Goal: Information Seeking & Learning: Learn about a topic

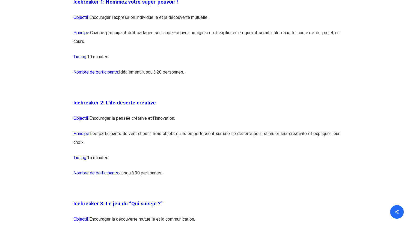
scroll to position [589, 0]
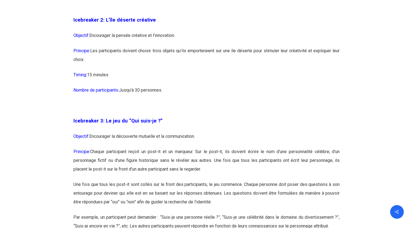
drag, startPoint x: 172, startPoint y: 94, endPoint x: 69, endPoint y: 18, distance: 128.6
copy div "Icebreaker 2: L’île déserte créative Objectif: Encourager la pensée créative et…"
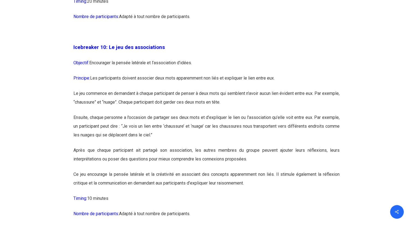
scroll to position [1958, 0]
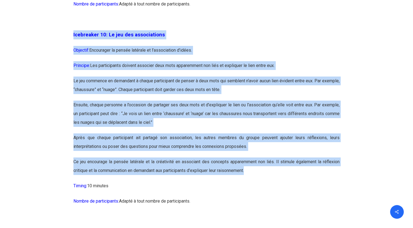
drag, startPoint x: 249, startPoint y: 187, endPoint x: 70, endPoint y: 51, distance: 225.5
copy div "Icebreaker 10: Le jeu des associations Objectif: Encourager la pensée latérale …"
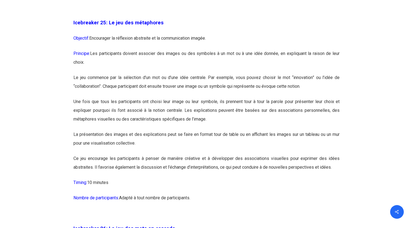
scroll to position [4610, 0]
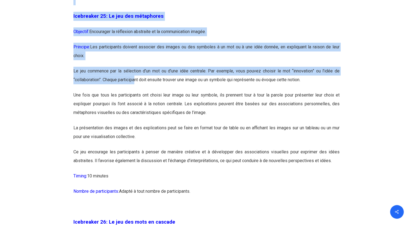
drag, startPoint x: 349, startPoint y: 189, endPoint x: 138, endPoint y: 112, distance: 224.3
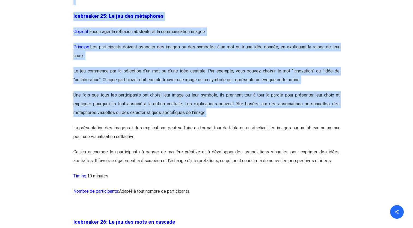
drag, startPoint x: 63, startPoint y: 54, endPoint x: 245, endPoint y: 145, distance: 203.6
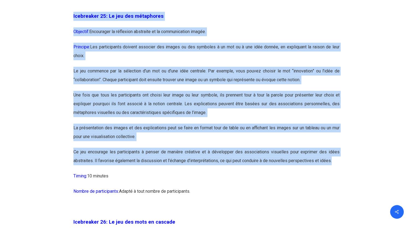
drag, startPoint x: 74, startPoint y: 40, endPoint x: 342, endPoint y: 195, distance: 309.4
copy div "Icebreaker 25: Le jeu des métaphores Objectif: Encourager la réflexion abstrait…"
